Goal: Task Accomplishment & Management: Manage account settings

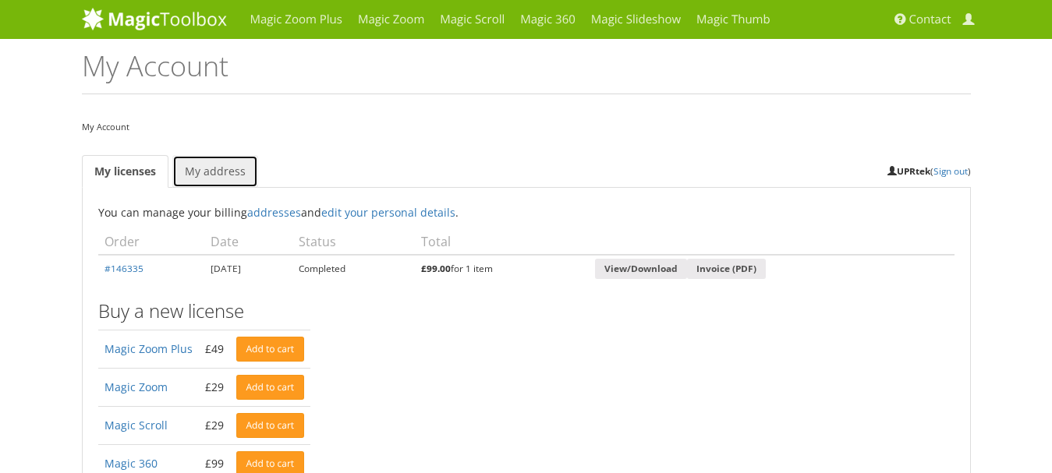
click at [223, 171] on link "My address" at bounding box center [215, 171] width 86 height 33
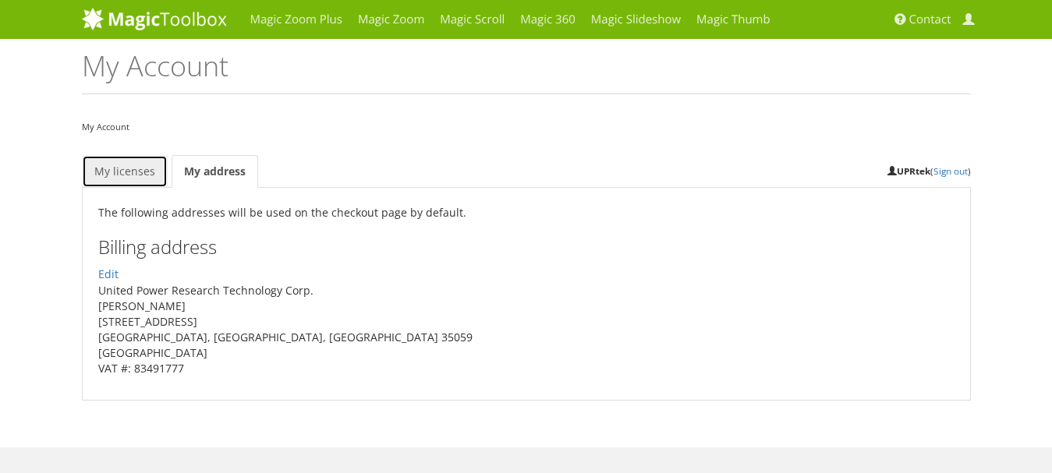
click at [126, 187] on link "My licenses" at bounding box center [125, 171] width 86 height 33
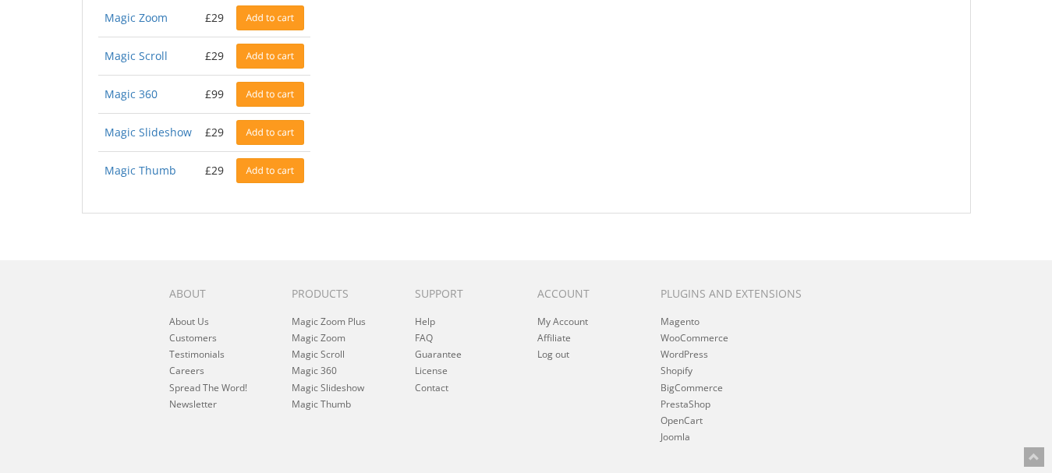
scroll to position [390, 0]
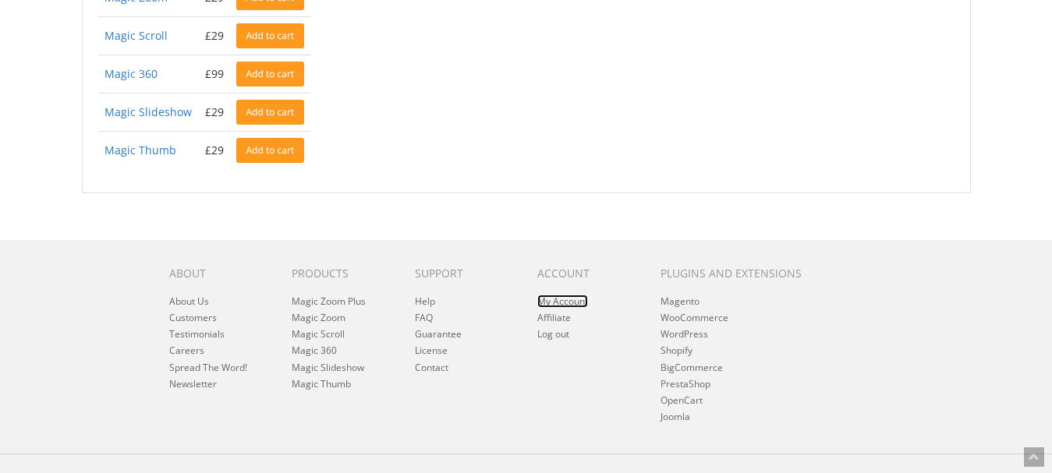
click at [549, 299] on link "My Account" at bounding box center [562, 301] width 51 height 13
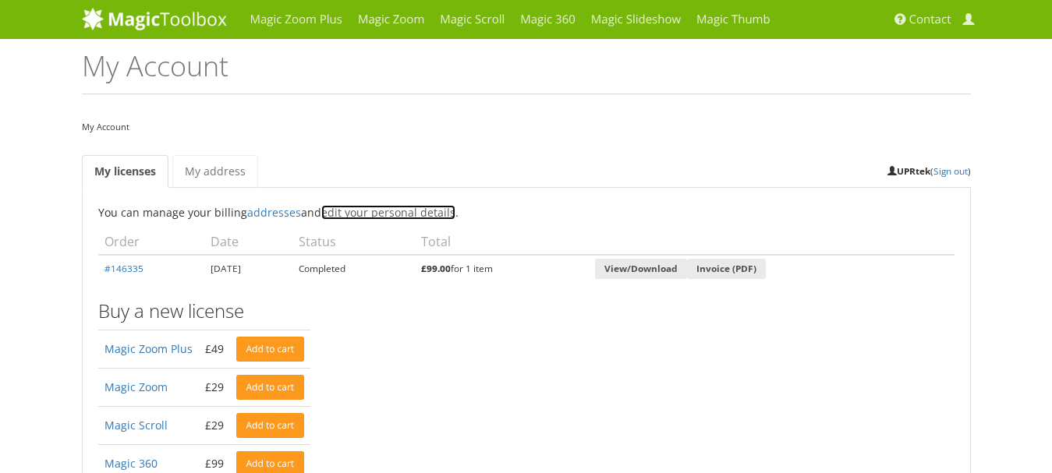
click at [392, 207] on link "edit your personal details" at bounding box center [388, 212] width 134 height 15
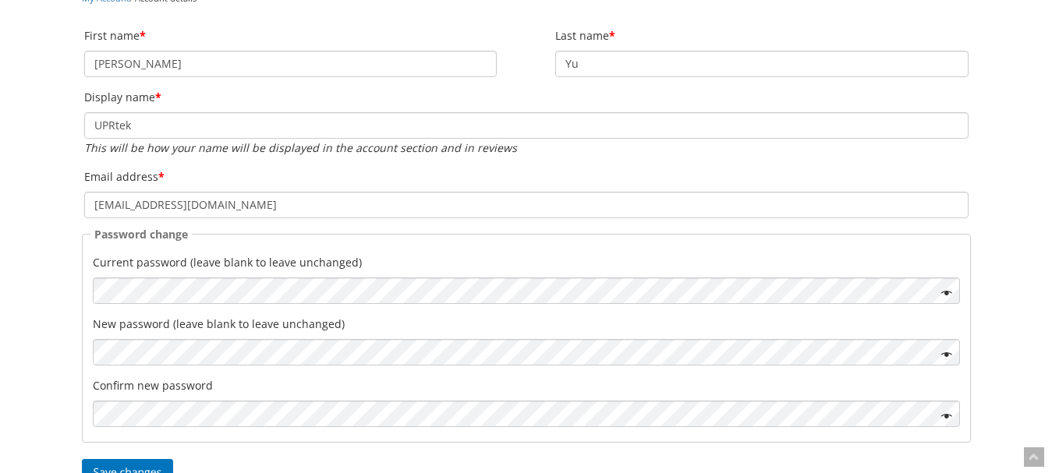
scroll to position [156, 0]
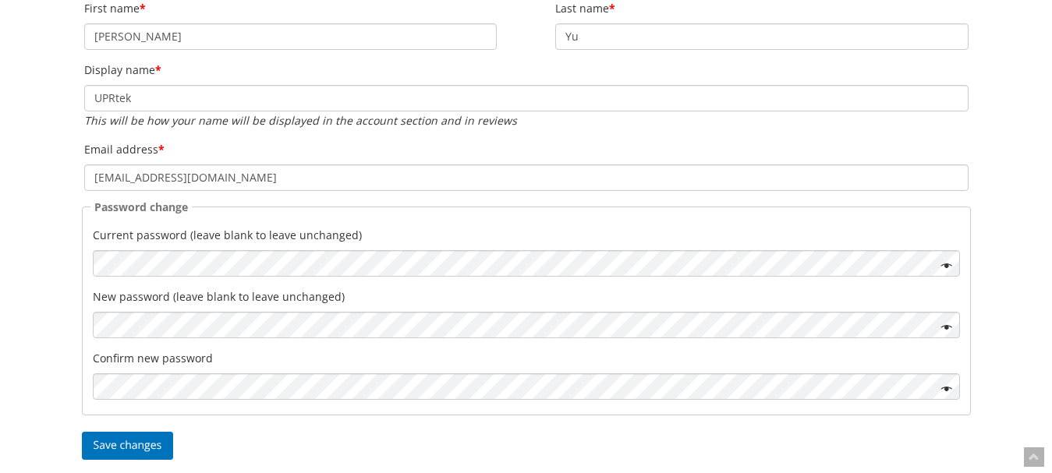
click at [945, 267] on span at bounding box center [943, 266] width 18 height 18
click at [943, 329] on span at bounding box center [943, 328] width 18 height 18
click at [148, 442] on button "Save changes" at bounding box center [128, 446] width 92 height 28
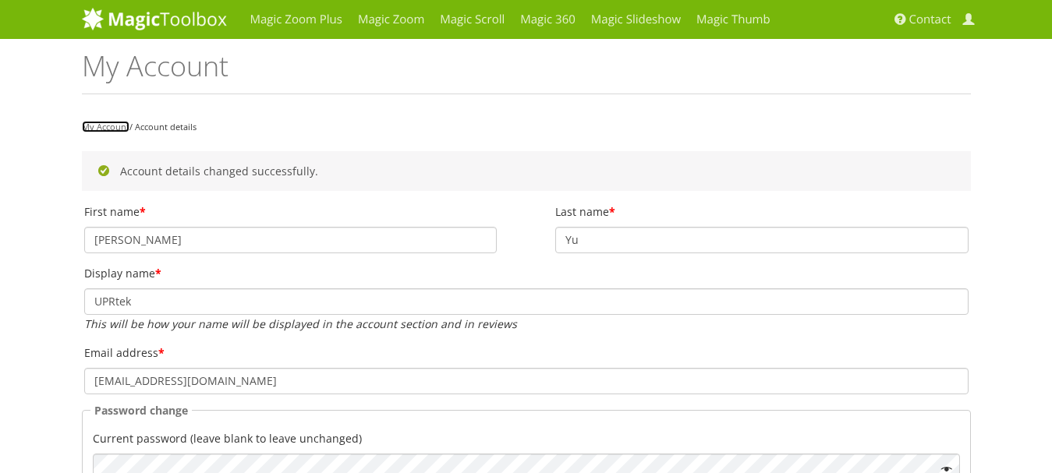
click at [101, 130] on link "My Account" at bounding box center [106, 127] width 48 height 12
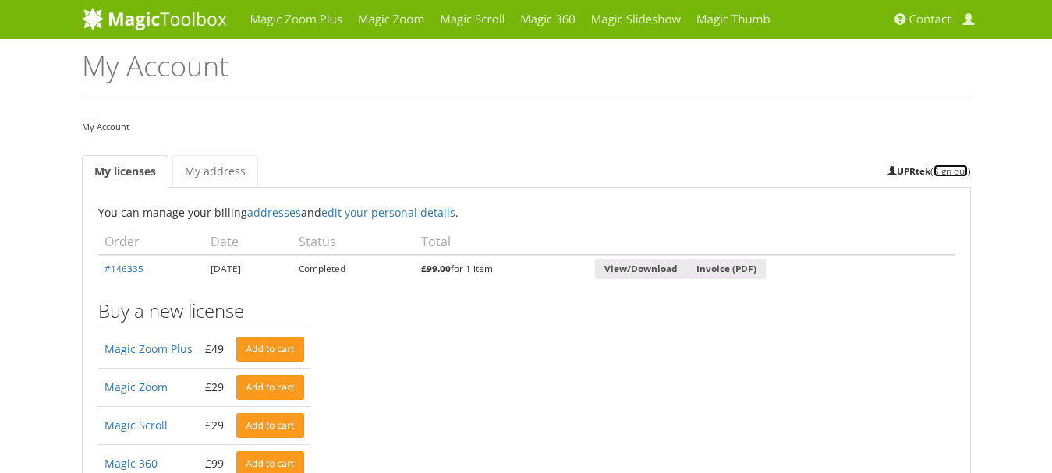
click at [949, 169] on link "Sign out" at bounding box center [951, 171] width 34 height 12
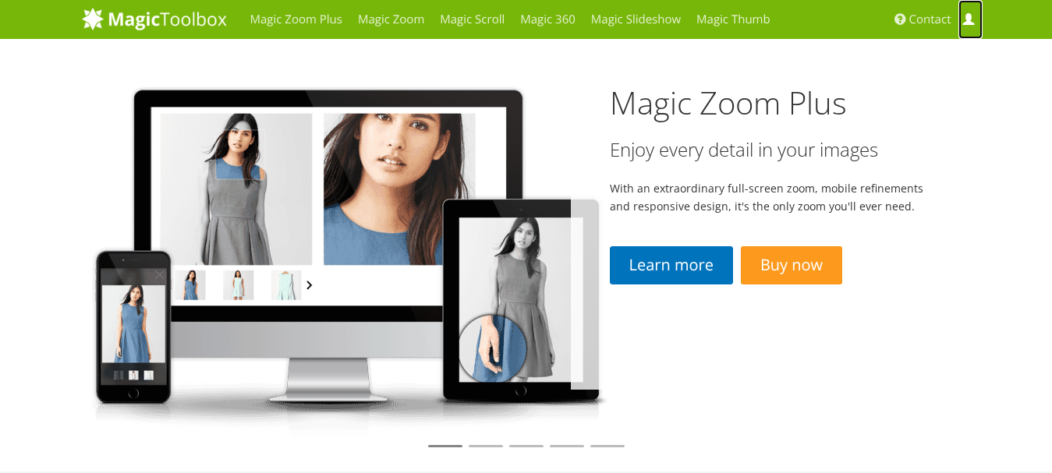
click at [966, 19] on span at bounding box center [968, 20] width 12 height 12
